Goal: Register for event/course

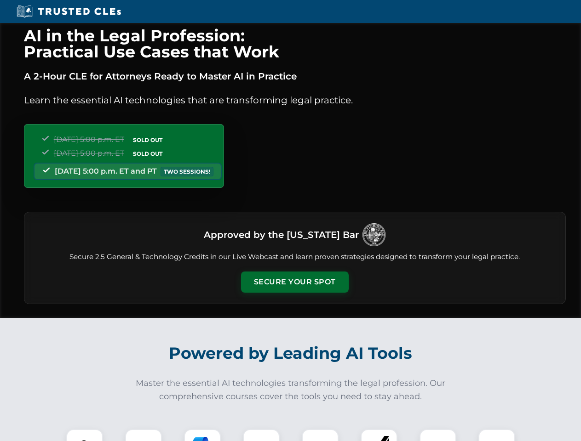
click at [294, 282] on button "Secure Your Spot" at bounding box center [295, 282] width 108 height 21
click at [85, 435] on img at bounding box center [84, 447] width 27 height 27
